Goal: Browse casually

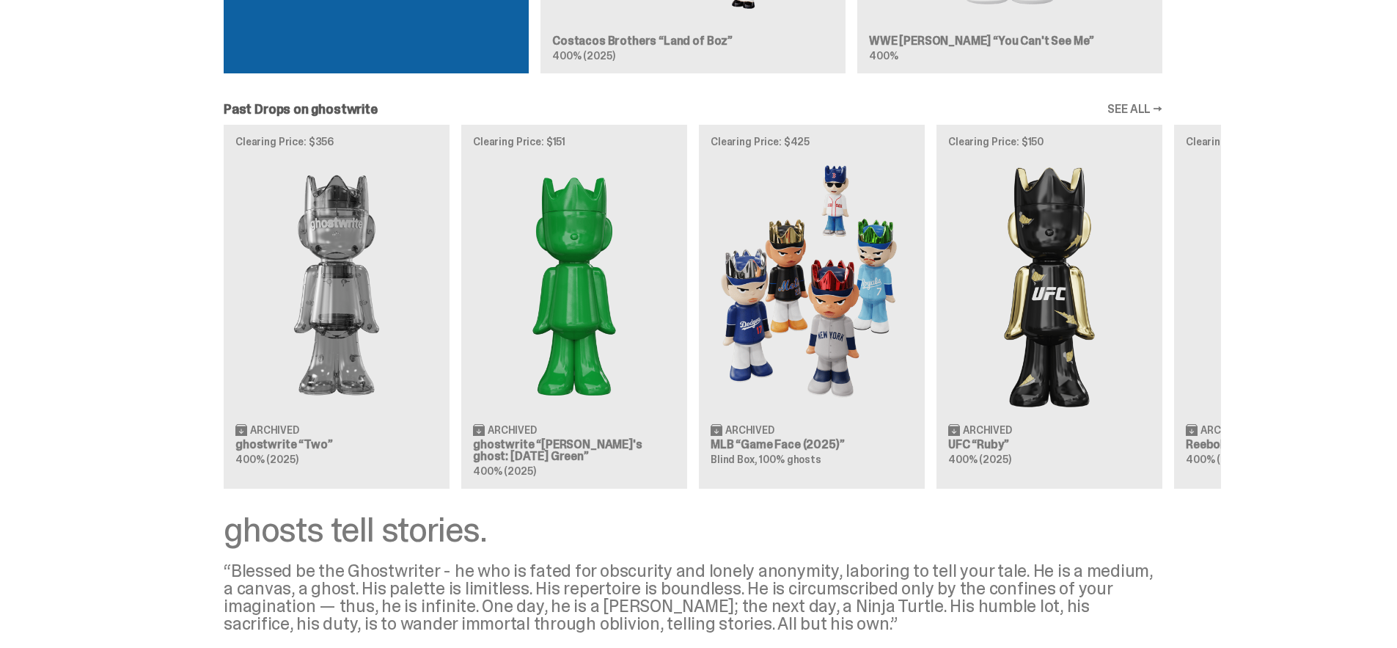
scroll to position [1820, 0]
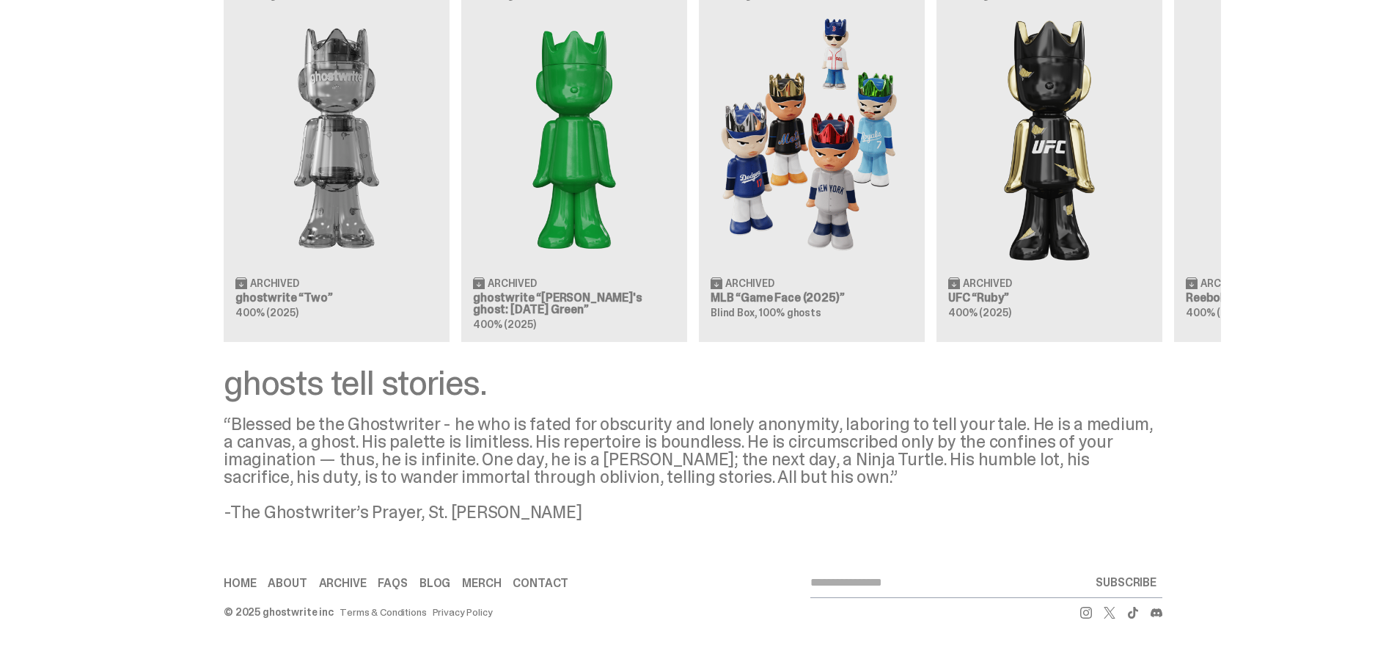
click at [557, 144] on div "Clearing Price: $356 Archived ghostwrite “Two” 400% (2025) Clearing Price: $151…" at bounding box center [693, 160] width 1056 height 364
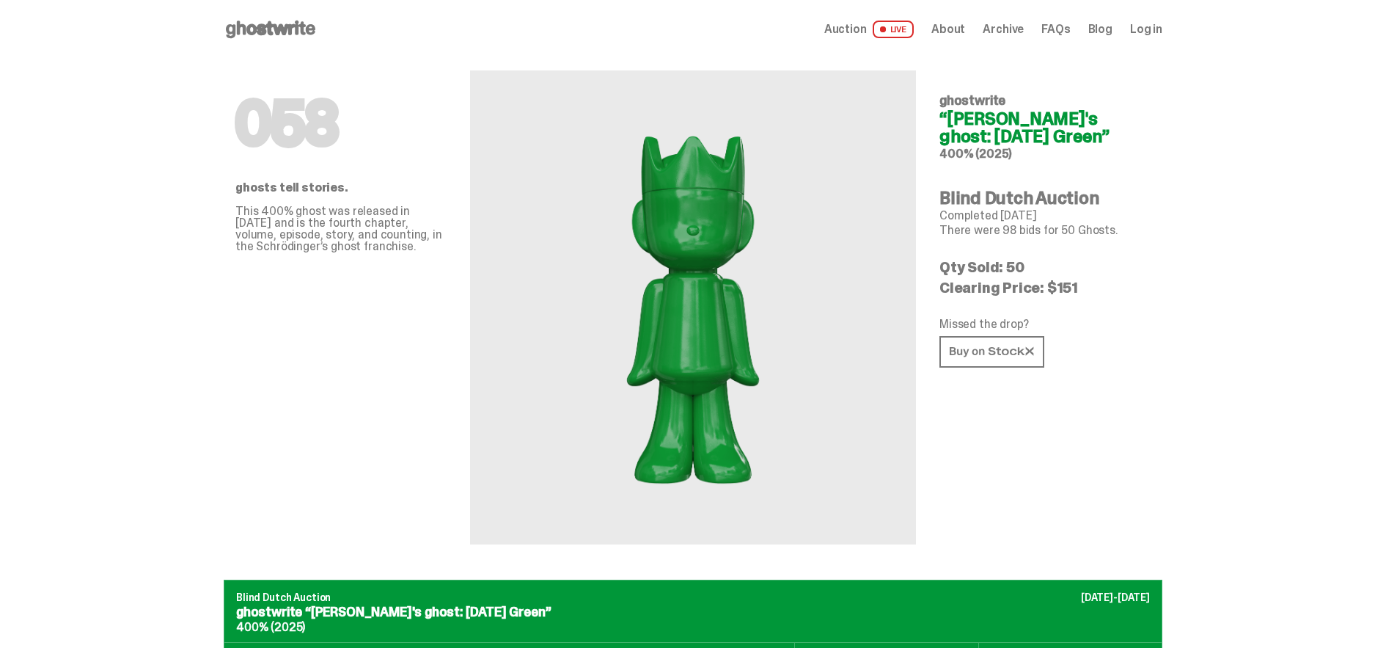
click at [730, 280] on img at bounding box center [693, 307] width 323 height 403
click at [265, 33] on use at bounding box center [270, 30] width 89 height 18
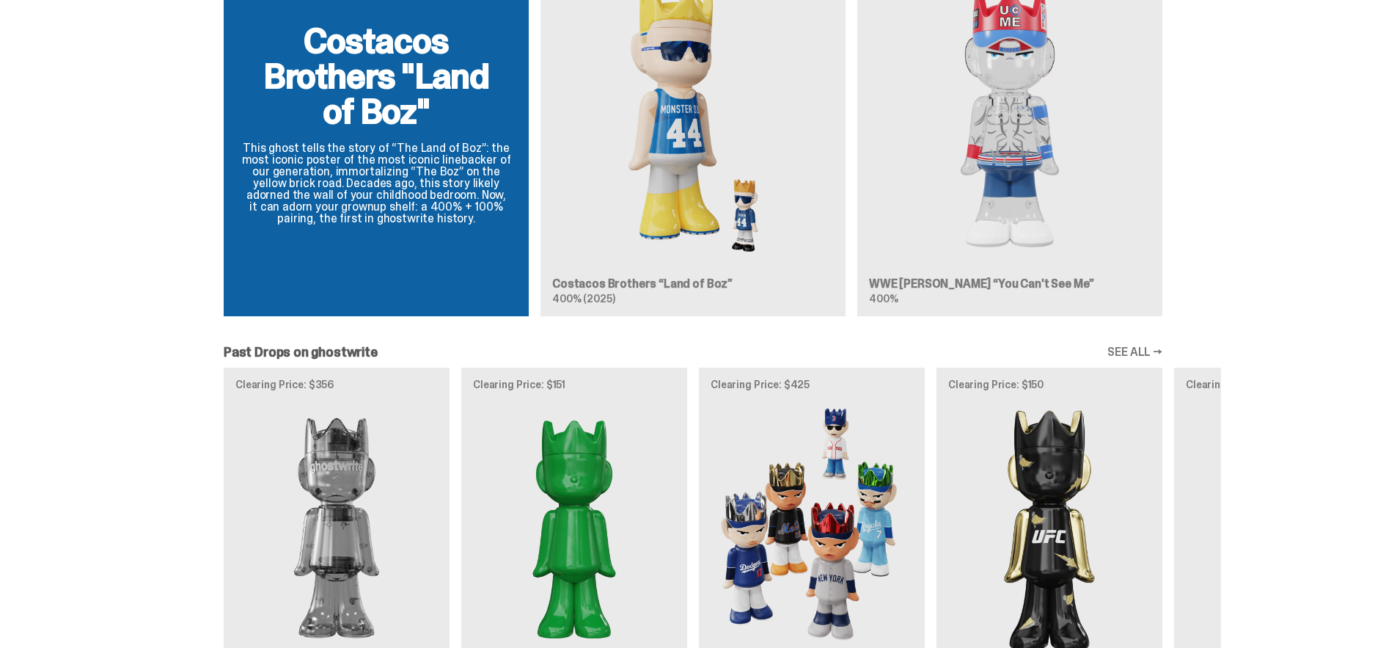
scroll to position [1820, 0]
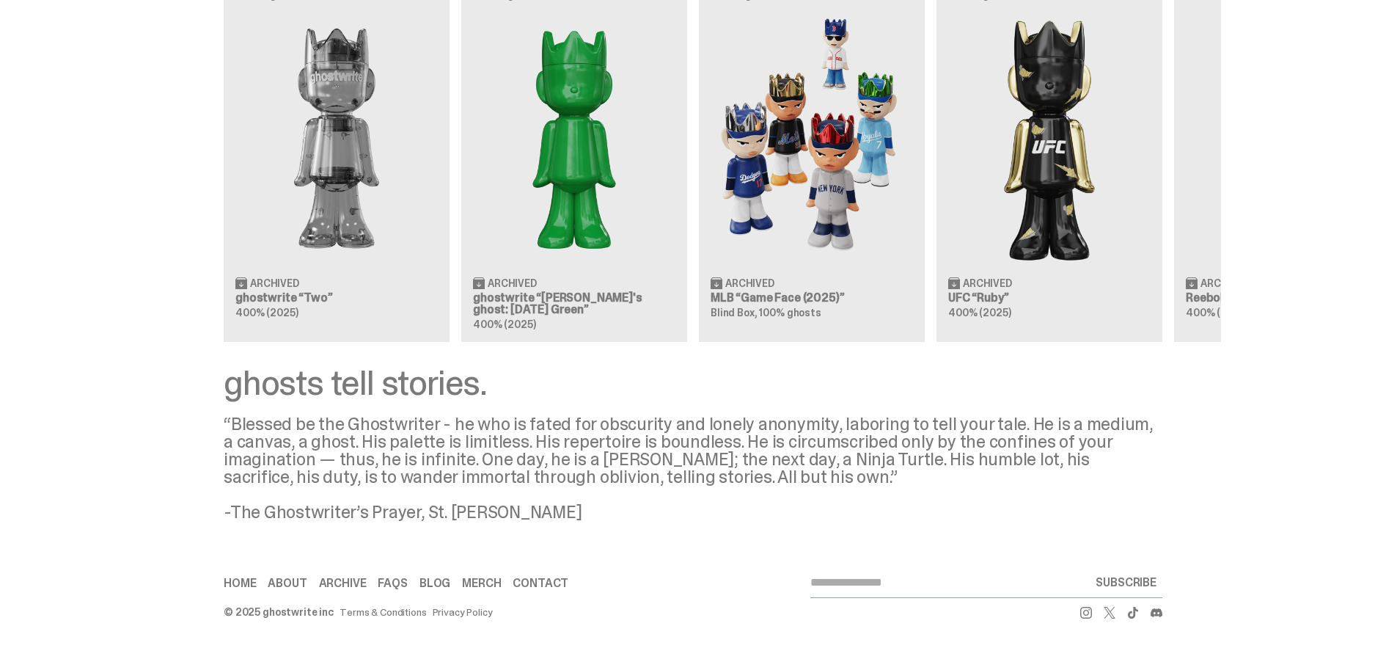
click at [770, 173] on div "Clearing Price: $356 Archived ghostwrite “Two” 400% (2025) Clearing Price: $151…" at bounding box center [693, 160] width 1056 height 364
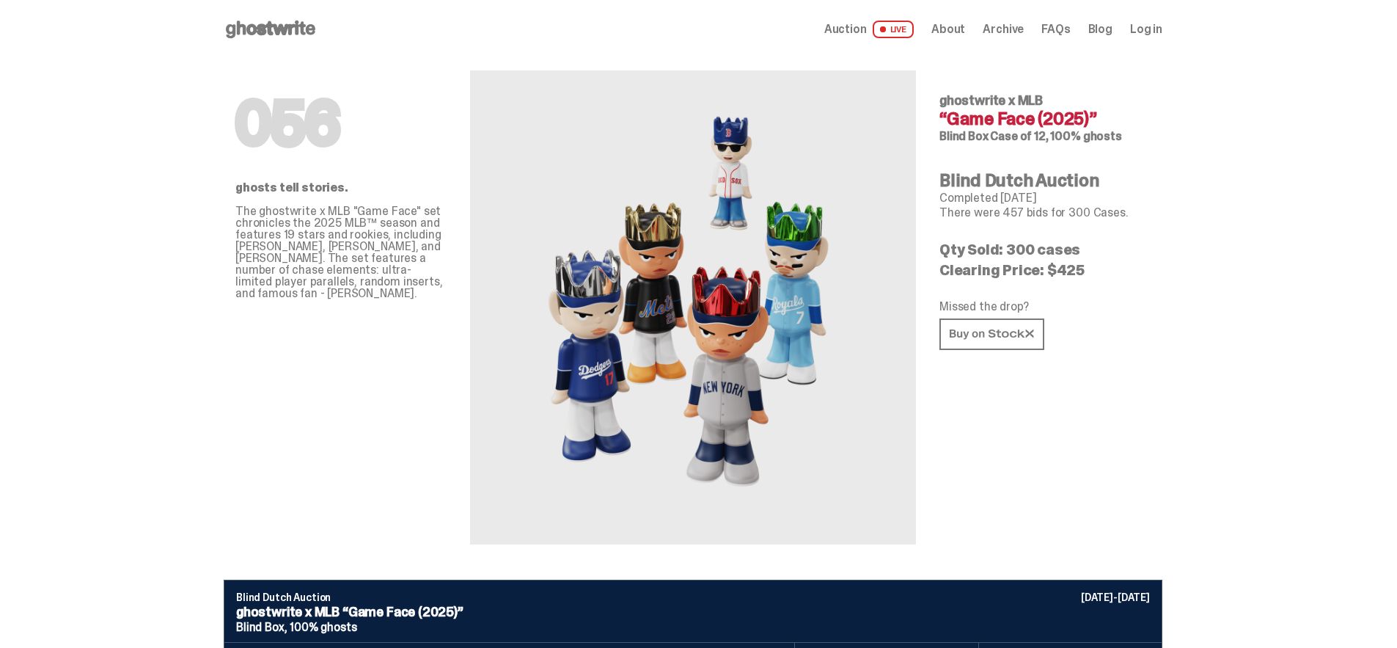
click at [282, 43] on div "Open main menu Home Auction LIVE About Archive FAQs Blog Log in" at bounding box center [693, 29] width 939 height 59
click at [286, 25] on use at bounding box center [270, 30] width 89 height 18
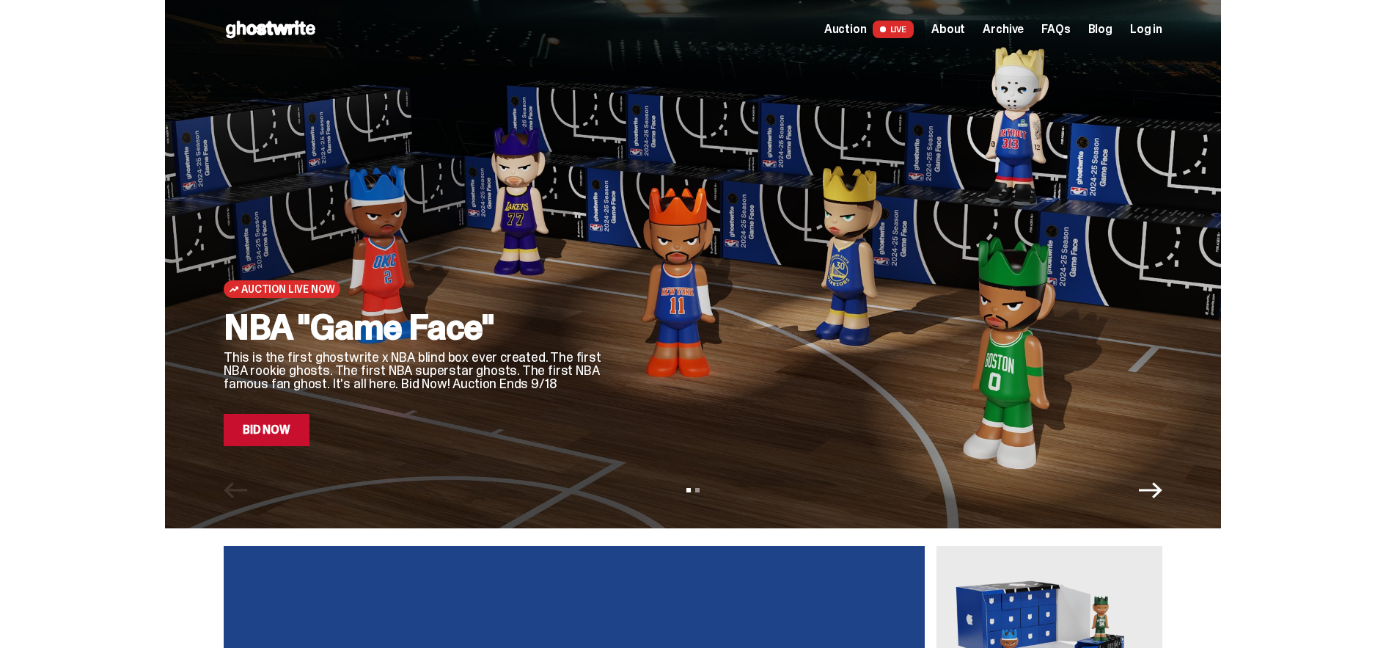
click at [959, 313] on div at bounding box center [895, 245] width 534 height 400
click at [719, 347] on div at bounding box center [895, 245] width 534 height 400
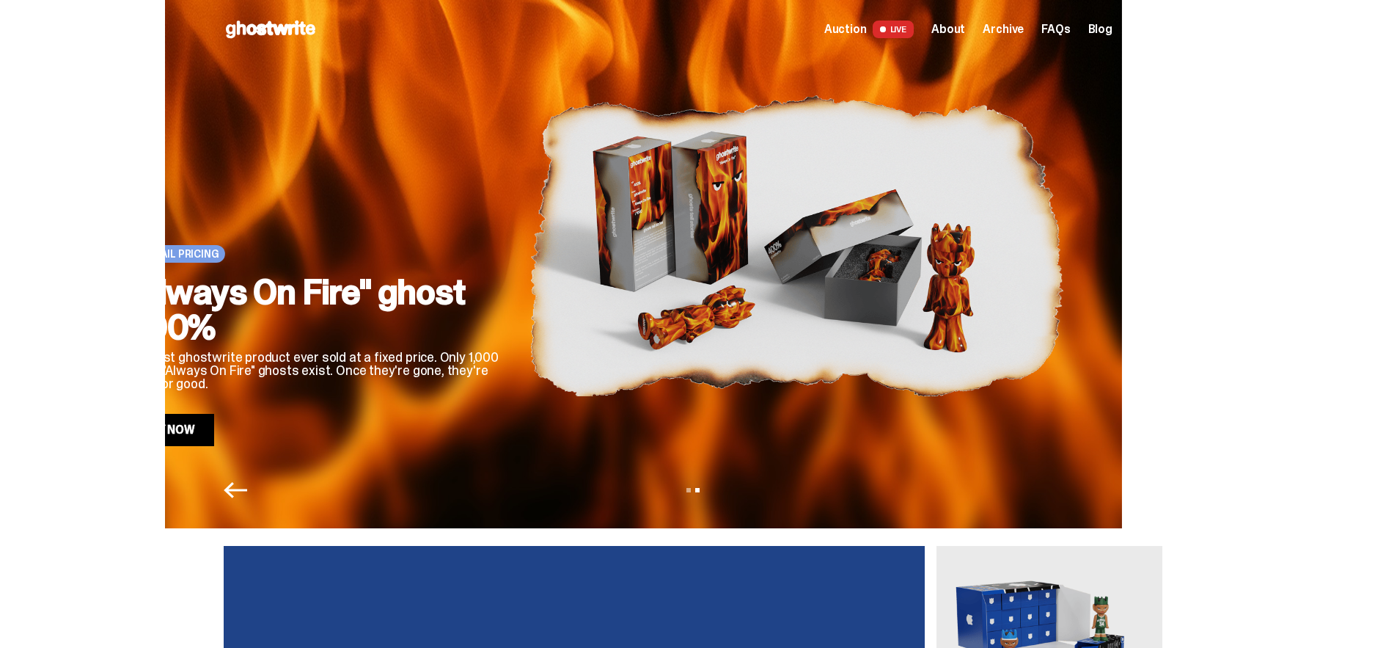
click at [567, 335] on img at bounding box center [796, 245] width 534 height 400
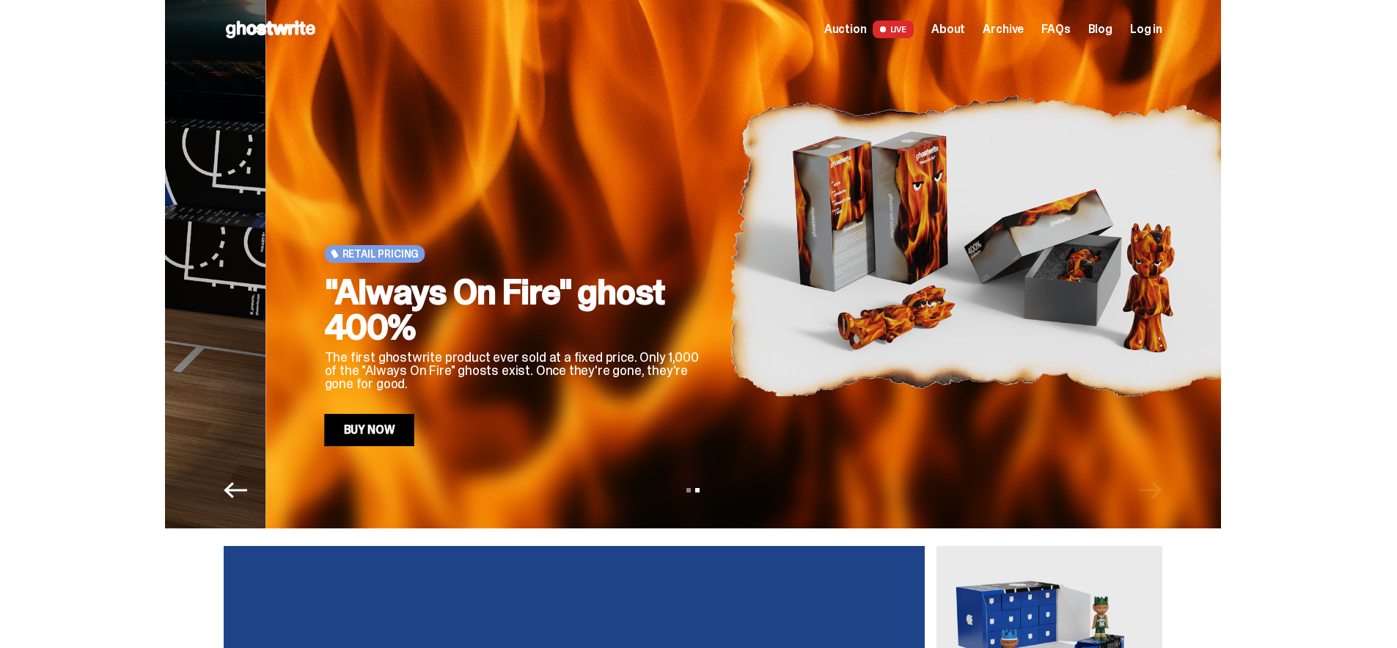
click at [1386, 245] on html "Open main menu Home Auction LIVE About Archive FAQs Blog Log in" at bounding box center [693, 324] width 1386 height 648
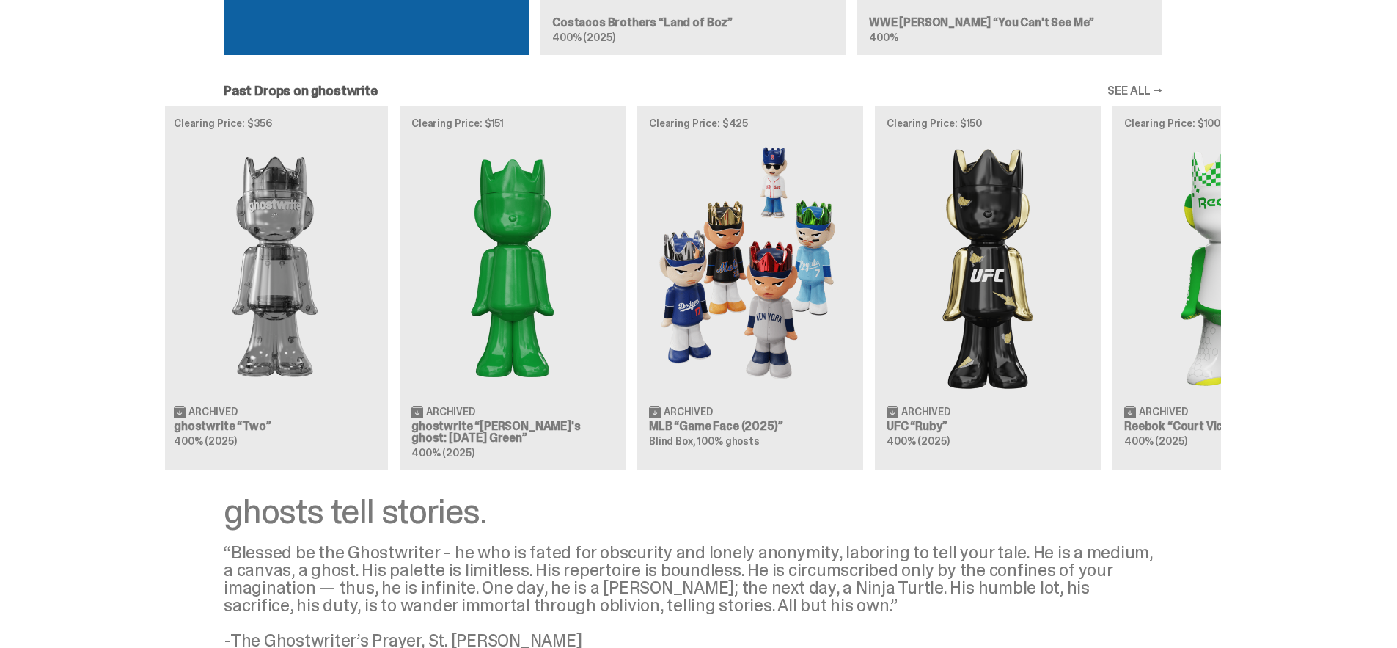
scroll to position [0, 475]
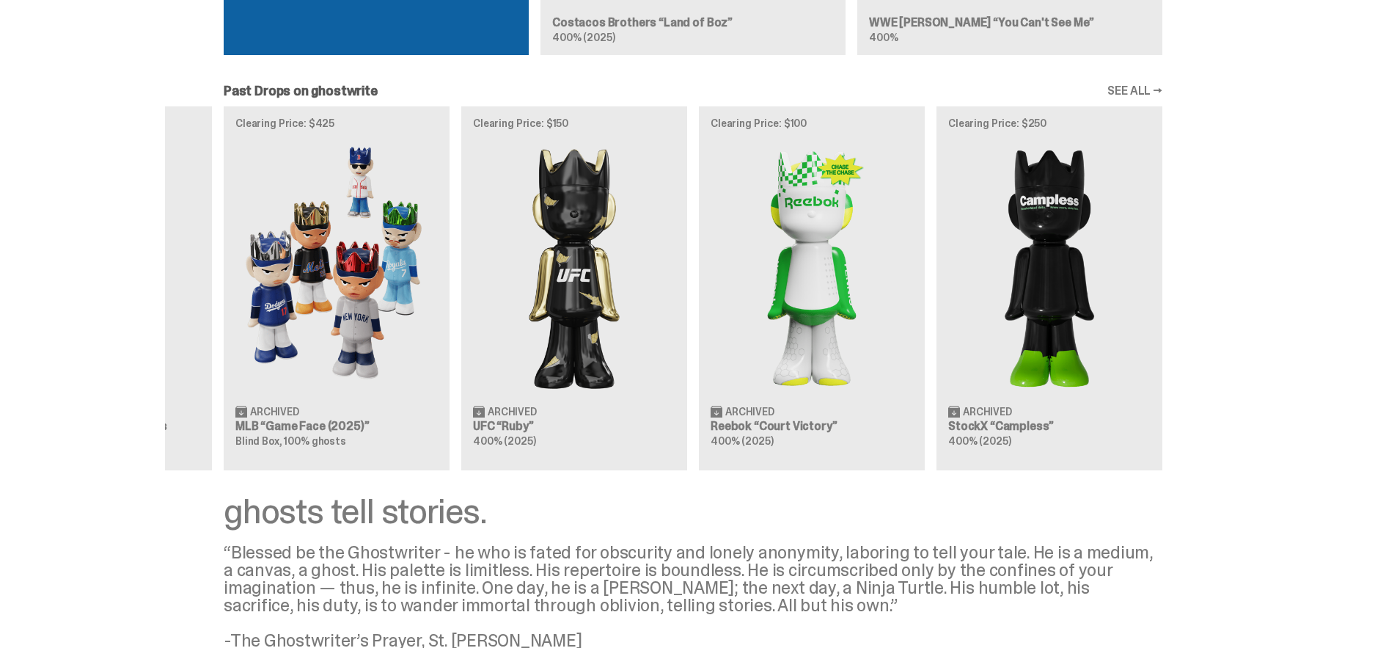
click at [568, 256] on div "Clearing Price: $356 Archived ghostwrite “Two” 400% (2025) Clearing Price: $151…" at bounding box center [693, 288] width 1056 height 364
click at [192, 250] on div "Clearing Price: $356 Archived ghostwrite “Two” 400% (2025) Clearing Price: $151…" at bounding box center [693, 288] width 1056 height 364
click at [816, 216] on div "Clearing Price: $356 Archived ghostwrite “Two” 400% (2025) Clearing Price: $151…" at bounding box center [693, 288] width 1056 height 364
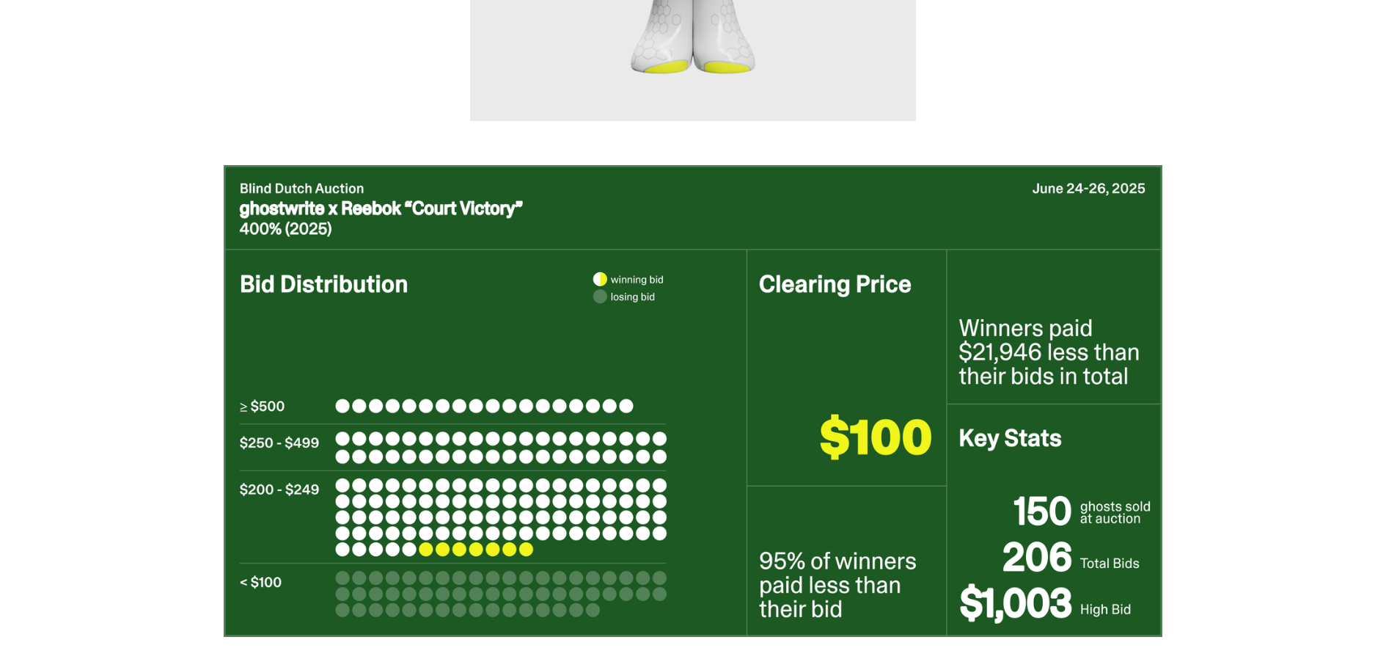
scroll to position [145, 0]
